Goal: Task Accomplishment & Management: Use online tool/utility

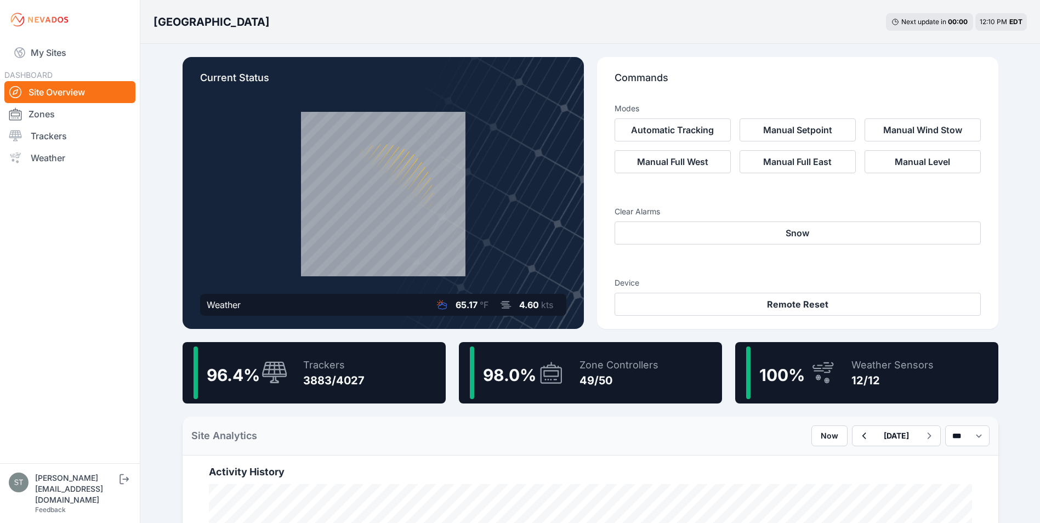
drag, startPoint x: 0, startPoint y: 0, endPoint x: 14, endPoint y: 75, distance: 76.4
click at [62, 53] on link "My Sites" at bounding box center [69, 52] width 131 height 26
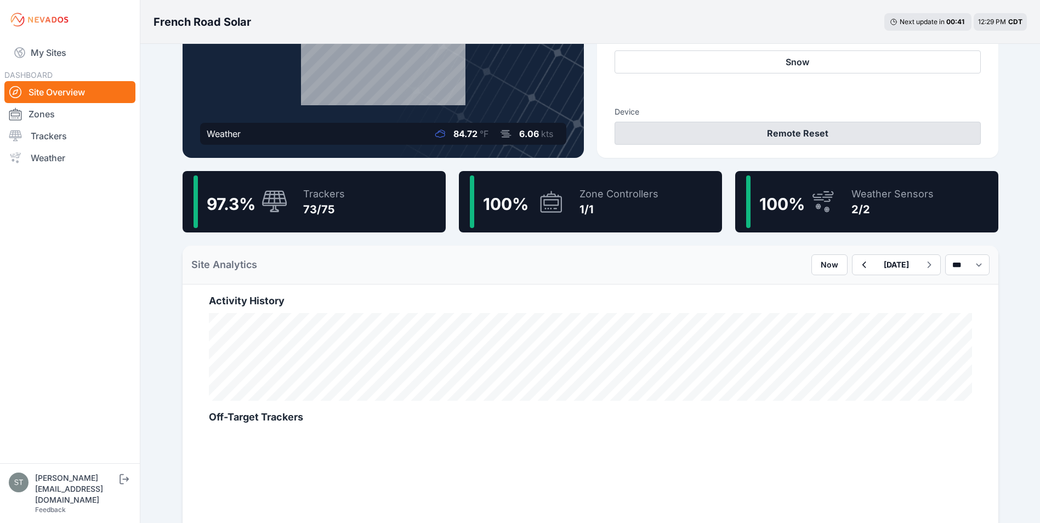
scroll to position [110, 0]
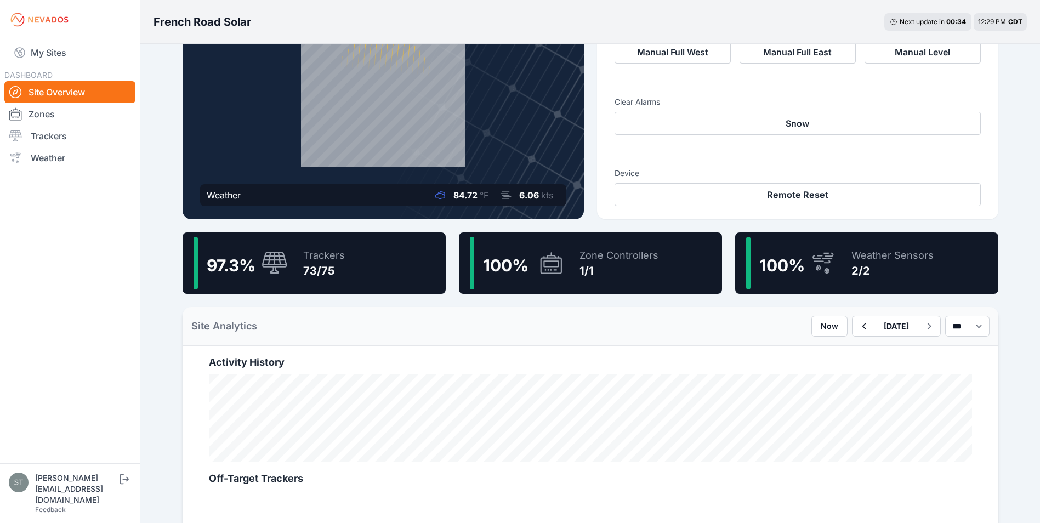
click at [335, 273] on div "73/75" at bounding box center [324, 270] width 42 height 15
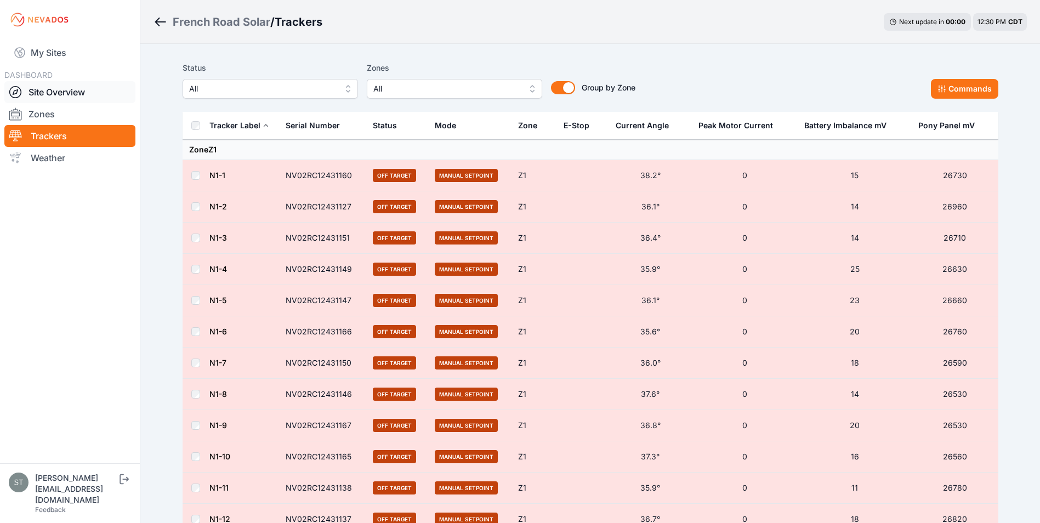
click at [62, 92] on link "Site Overview" at bounding box center [69, 92] width 131 height 22
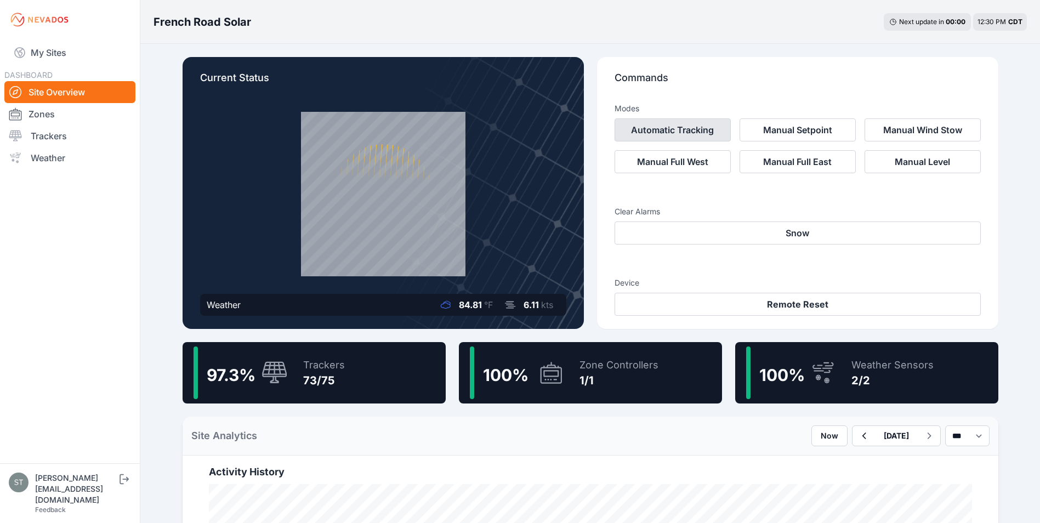
click at [676, 129] on button "Automatic Tracking" at bounding box center [673, 129] width 116 height 23
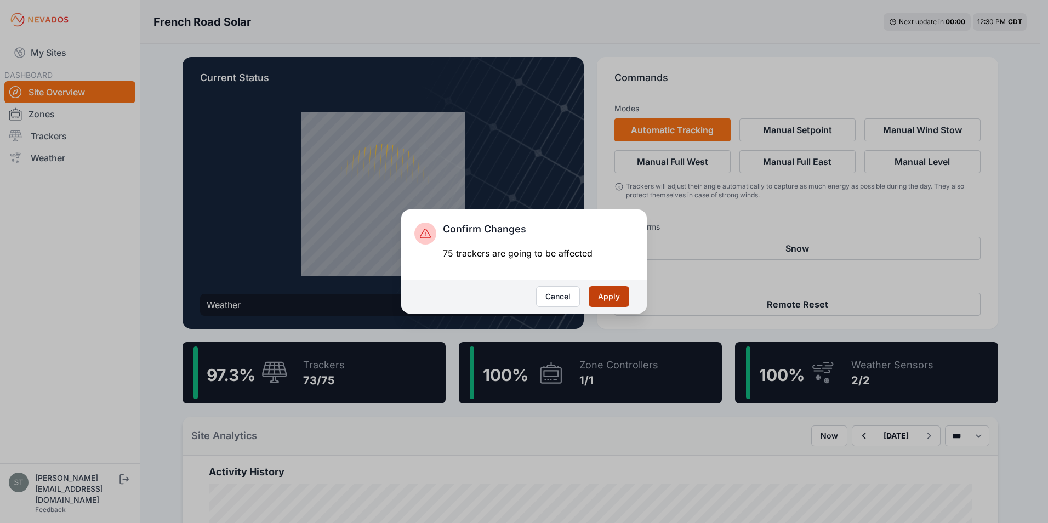
click at [613, 300] on button "Apply" at bounding box center [609, 296] width 41 height 21
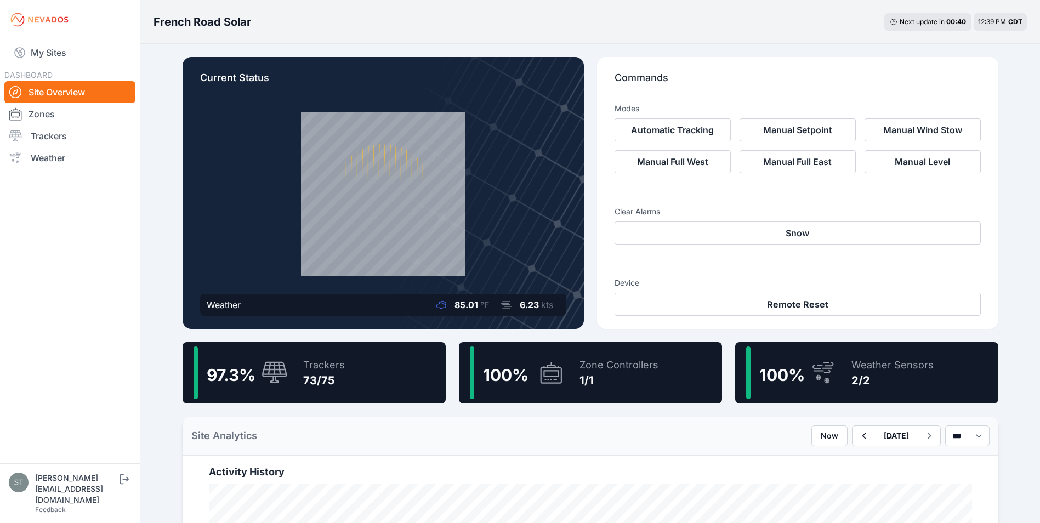
click at [317, 373] on div "73/75" at bounding box center [324, 380] width 42 height 15
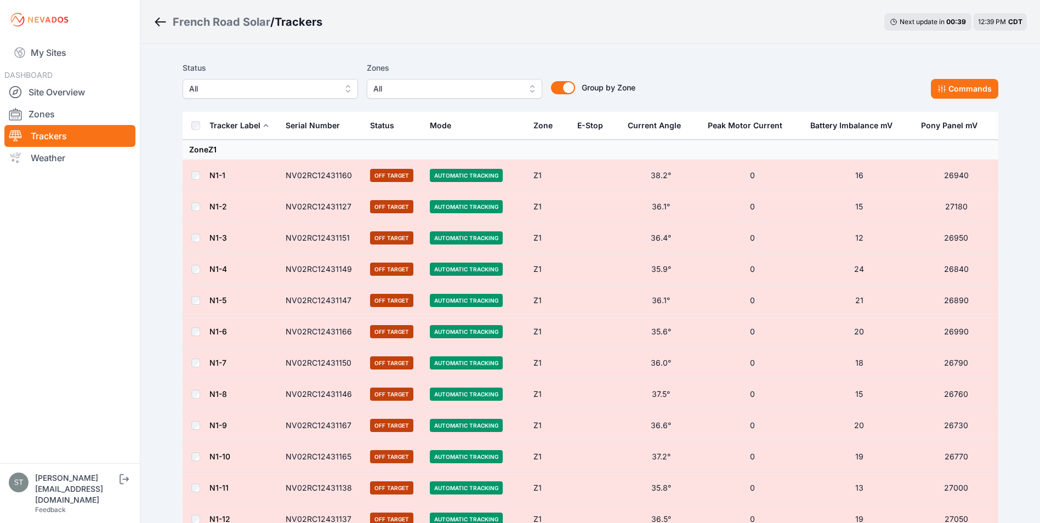
click at [254, 95] on button "All" at bounding box center [270, 89] width 175 height 20
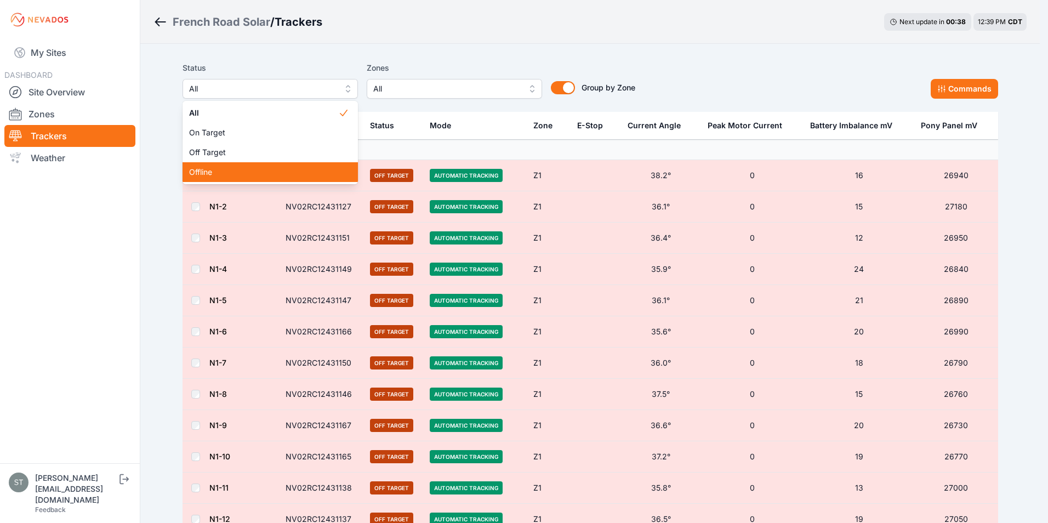
click at [209, 171] on span "Offline" at bounding box center [263, 172] width 149 height 11
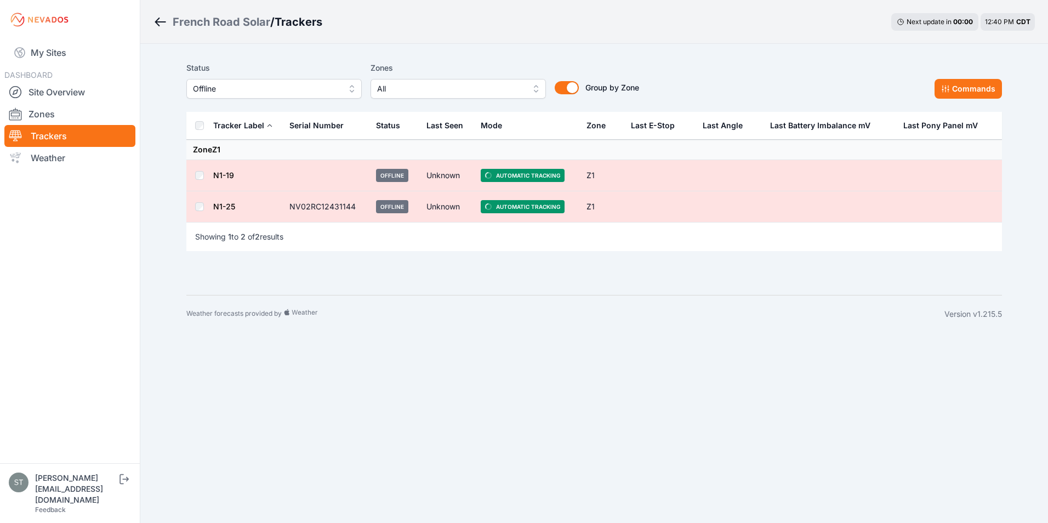
click at [281, 88] on span "Offline" at bounding box center [266, 88] width 147 height 13
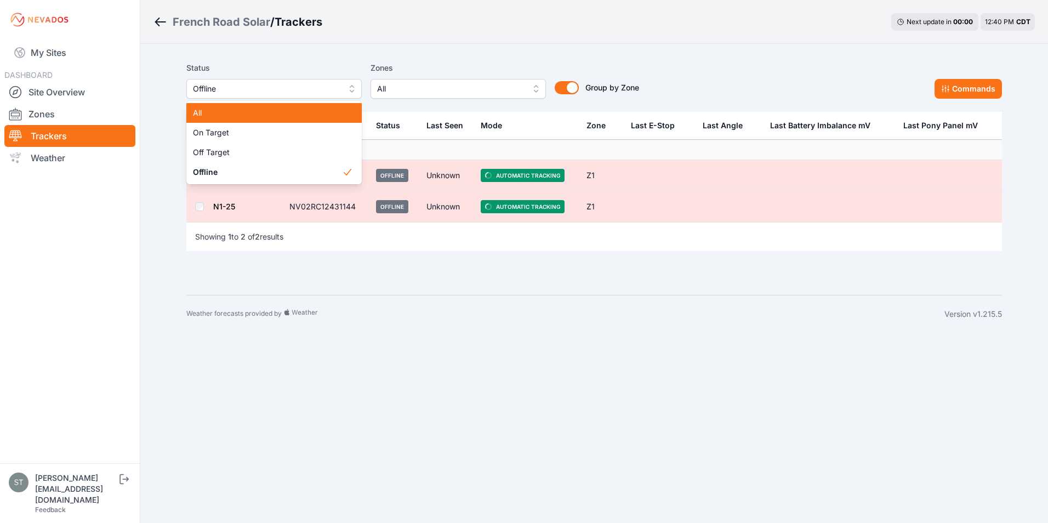
click at [221, 111] on span "All" at bounding box center [267, 112] width 149 height 11
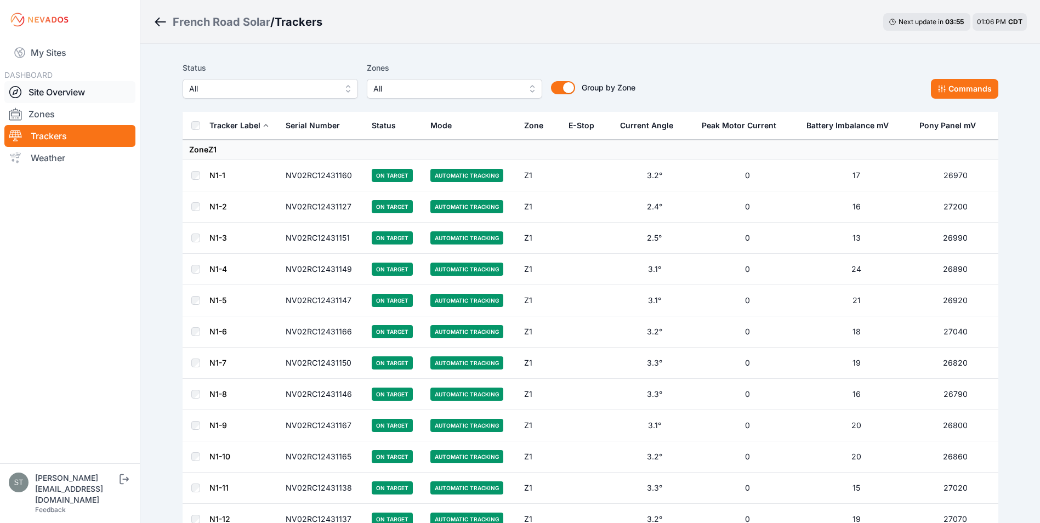
click at [43, 92] on link "Site Overview" at bounding box center [69, 92] width 131 height 22
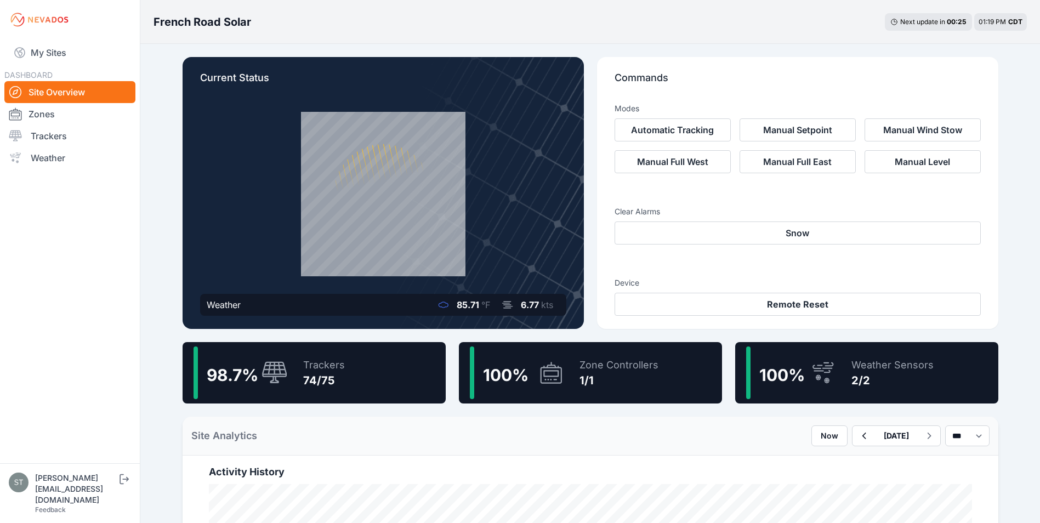
click at [292, 379] on div "Trackers 74/75" at bounding box center [318, 372] width 53 height 53
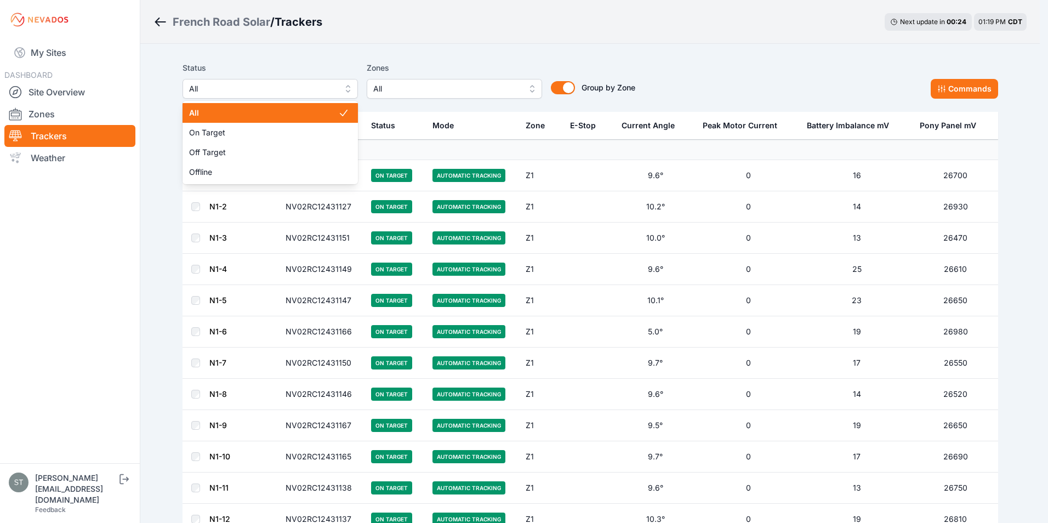
click at [259, 96] on button "All" at bounding box center [270, 89] width 175 height 20
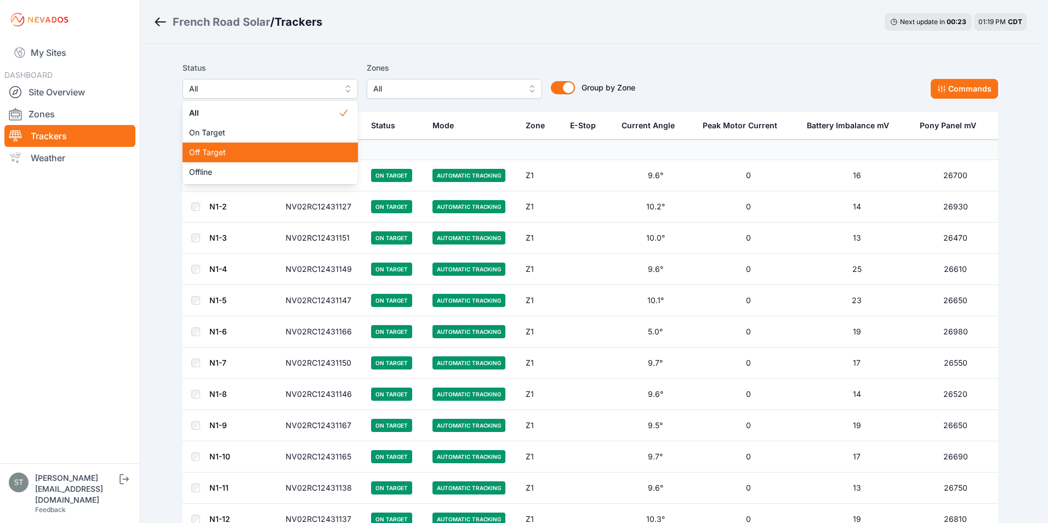
drag, startPoint x: 221, startPoint y: 154, endPoint x: 213, endPoint y: 156, distance: 8.5
click at [221, 155] on span "Off Target" at bounding box center [263, 152] width 149 height 11
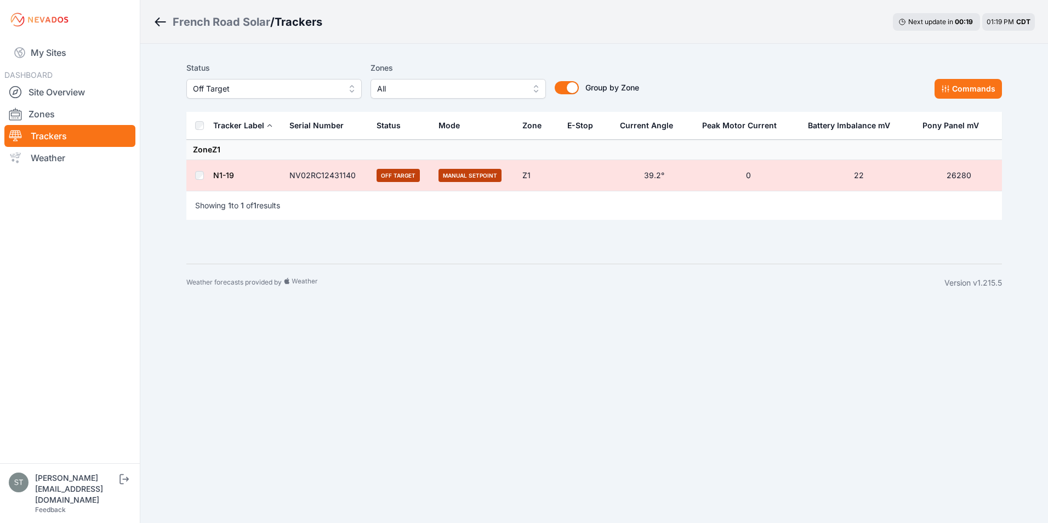
click at [221, 175] on link "N1-19" at bounding box center [223, 174] width 21 height 9
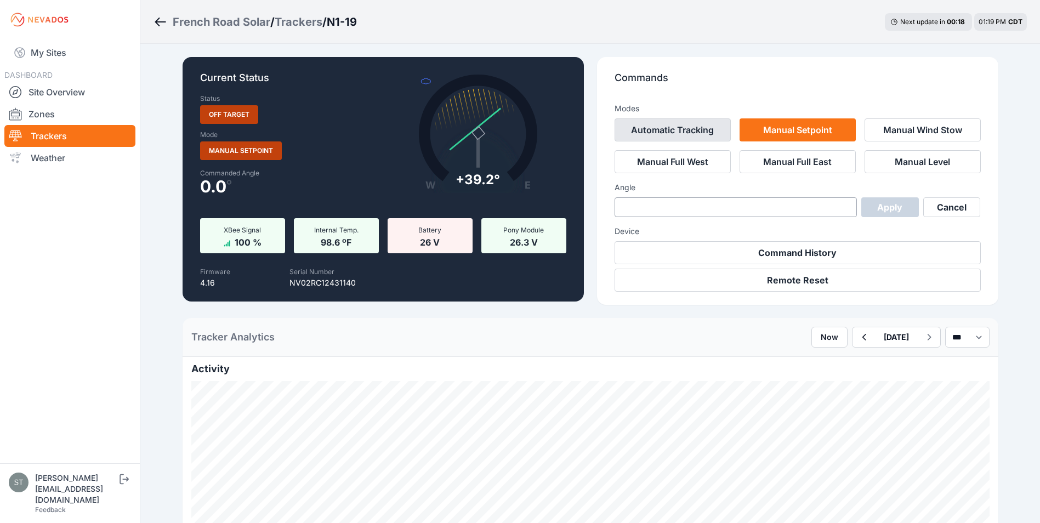
click at [670, 131] on button "Automatic Tracking" at bounding box center [673, 129] width 116 height 23
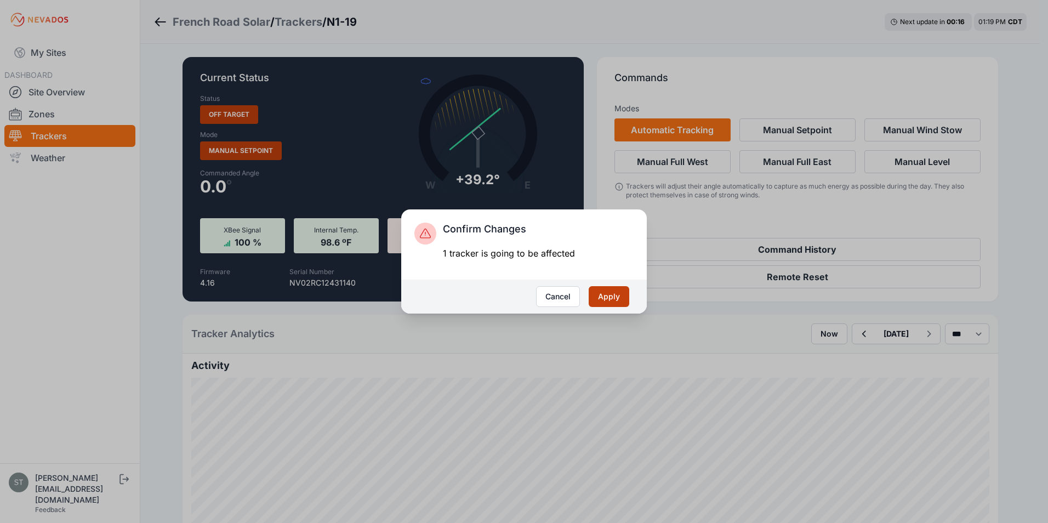
click at [616, 299] on button "Apply" at bounding box center [609, 296] width 41 height 21
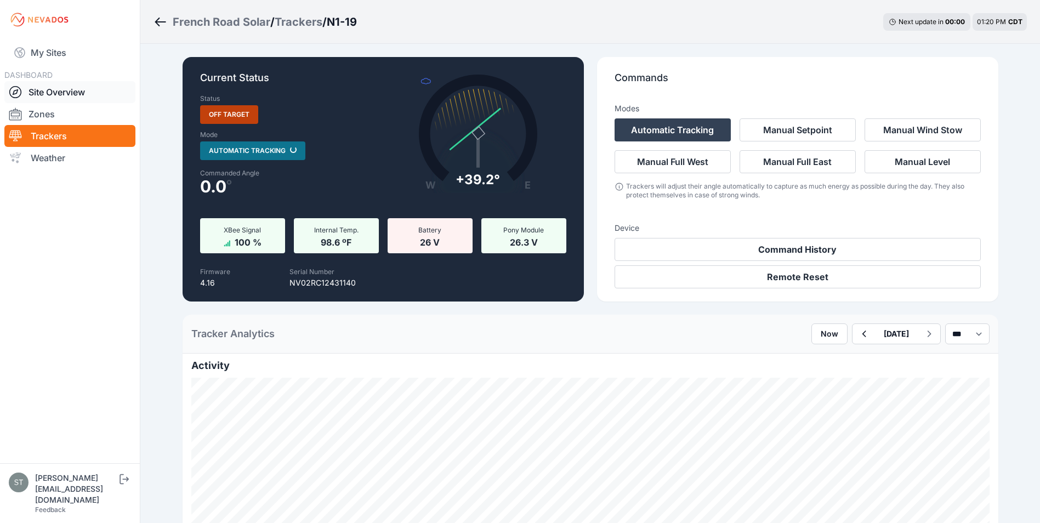
click at [37, 95] on link "Site Overview" at bounding box center [69, 92] width 131 height 22
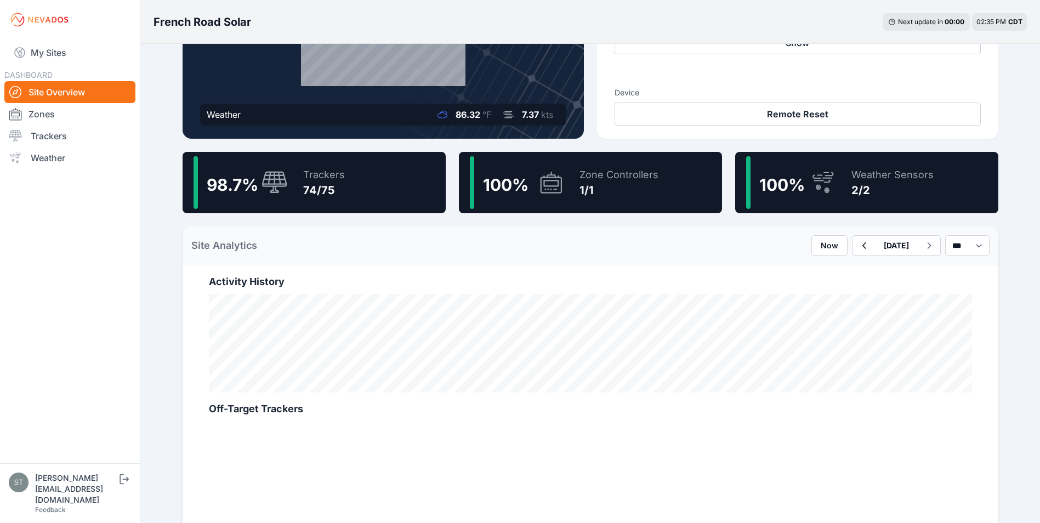
scroll to position [219, 0]
